Goal: Find specific page/section: Find specific page/section

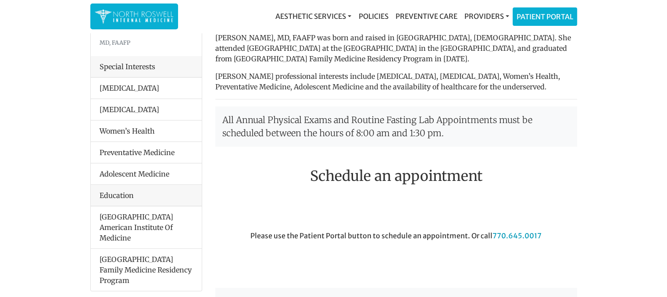
scroll to position [75, 0]
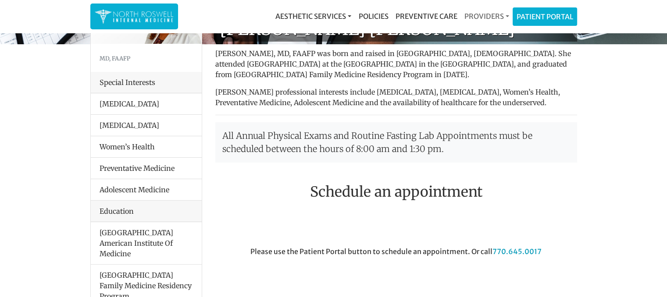
click at [505, 15] on link "Providers" at bounding box center [487, 16] width 52 height 18
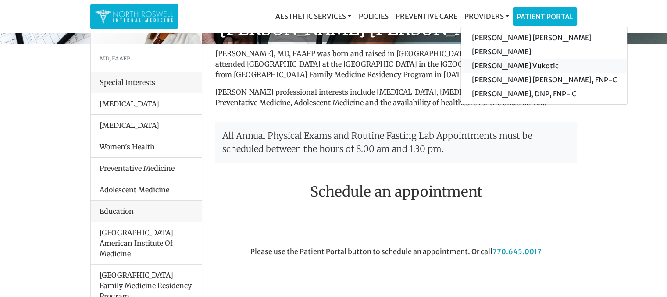
click at [495, 60] on link "[PERSON_NAME] Vukotic" at bounding box center [544, 66] width 166 height 14
